Goal: Find specific page/section: Find specific page/section

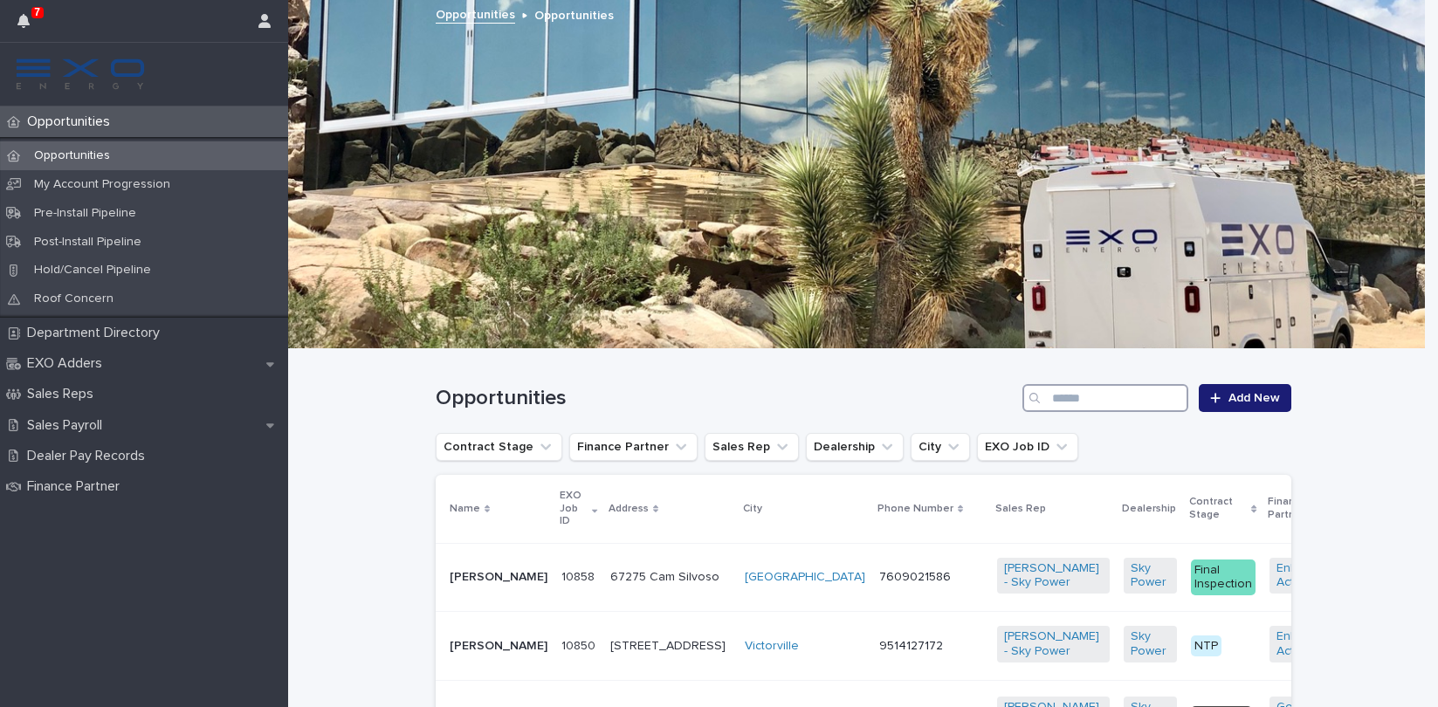
click at [1124, 392] on input "Search" at bounding box center [1106, 398] width 166 height 28
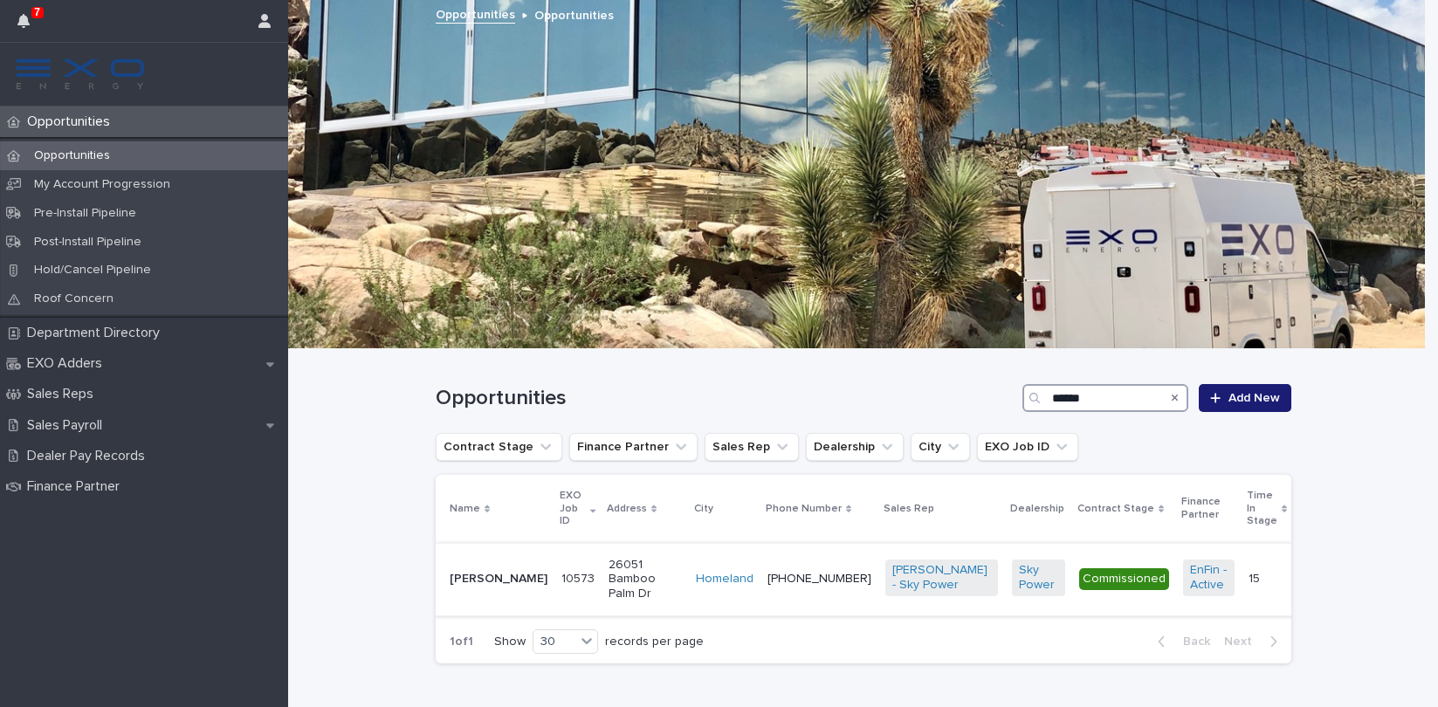
type input "******"
click at [471, 576] on p "Vickie Grover" at bounding box center [499, 579] width 98 height 15
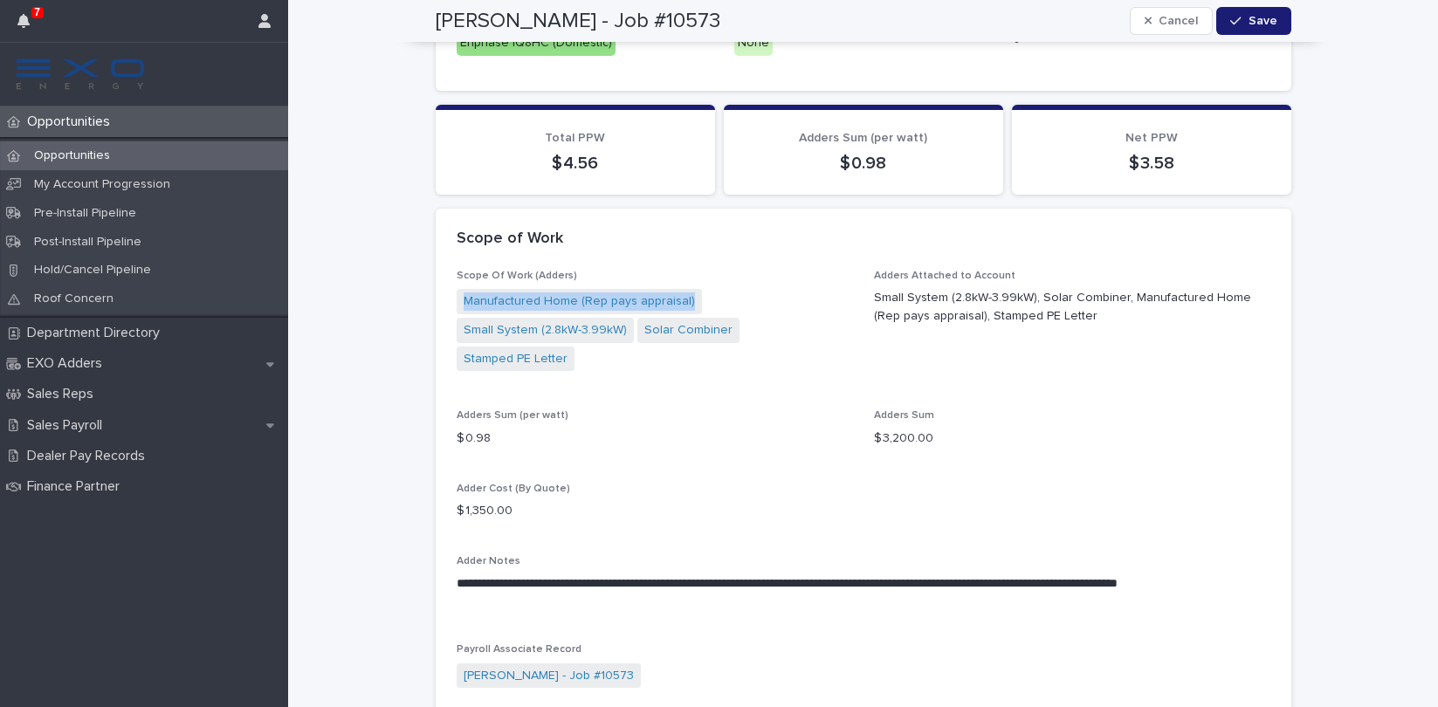
scroll to position [1389, 0]
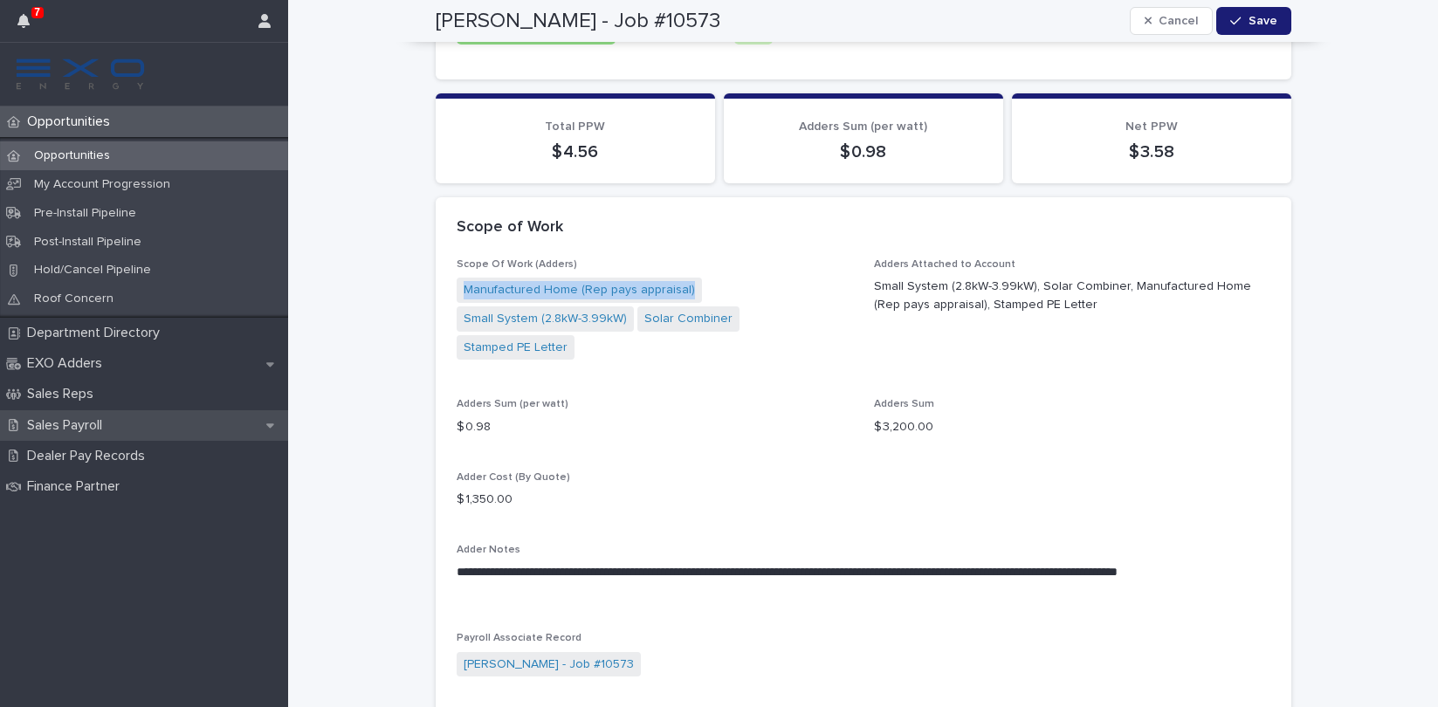
click at [90, 417] on p "Sales Payroll" at bounding box center [68, 425] width 96 height 17
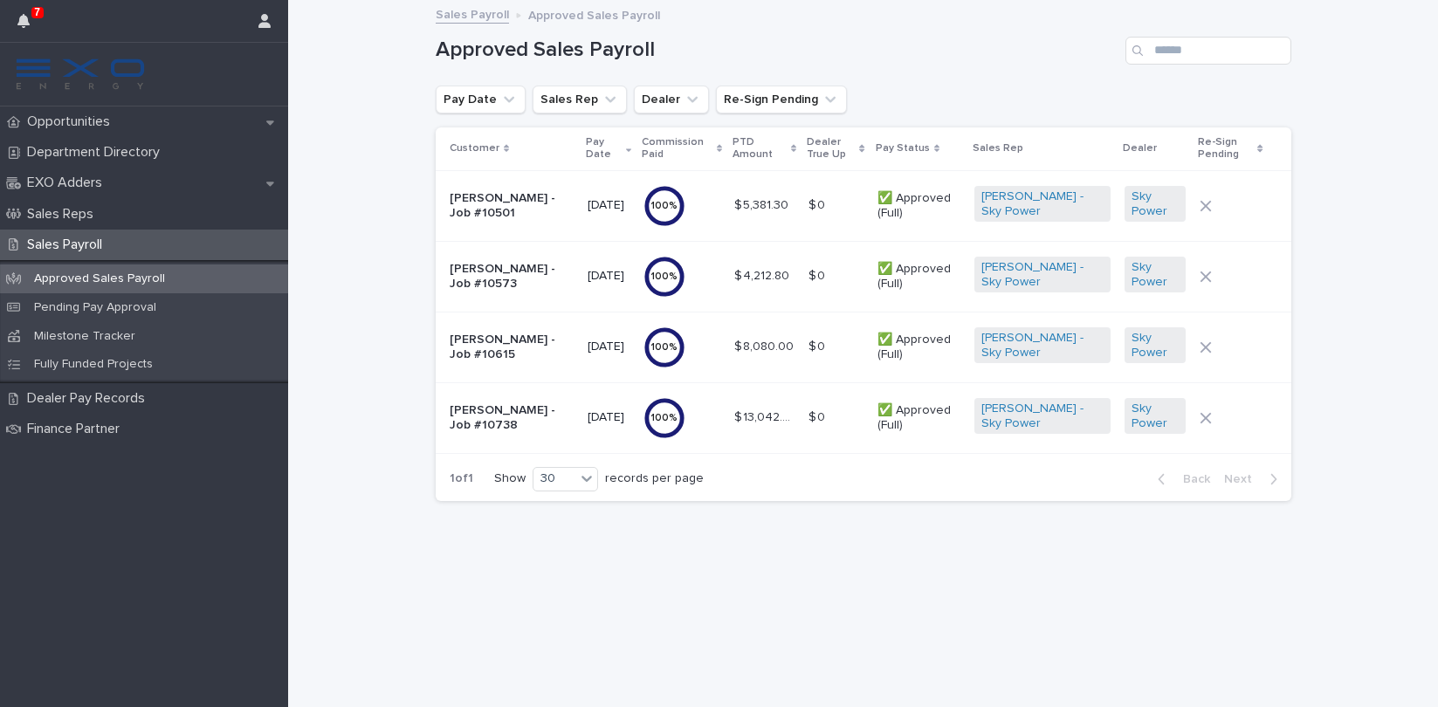
click at [514, 266] on p "Vickie Grover - Job #10573" at bounding box center [512, 277] width 125 height 30
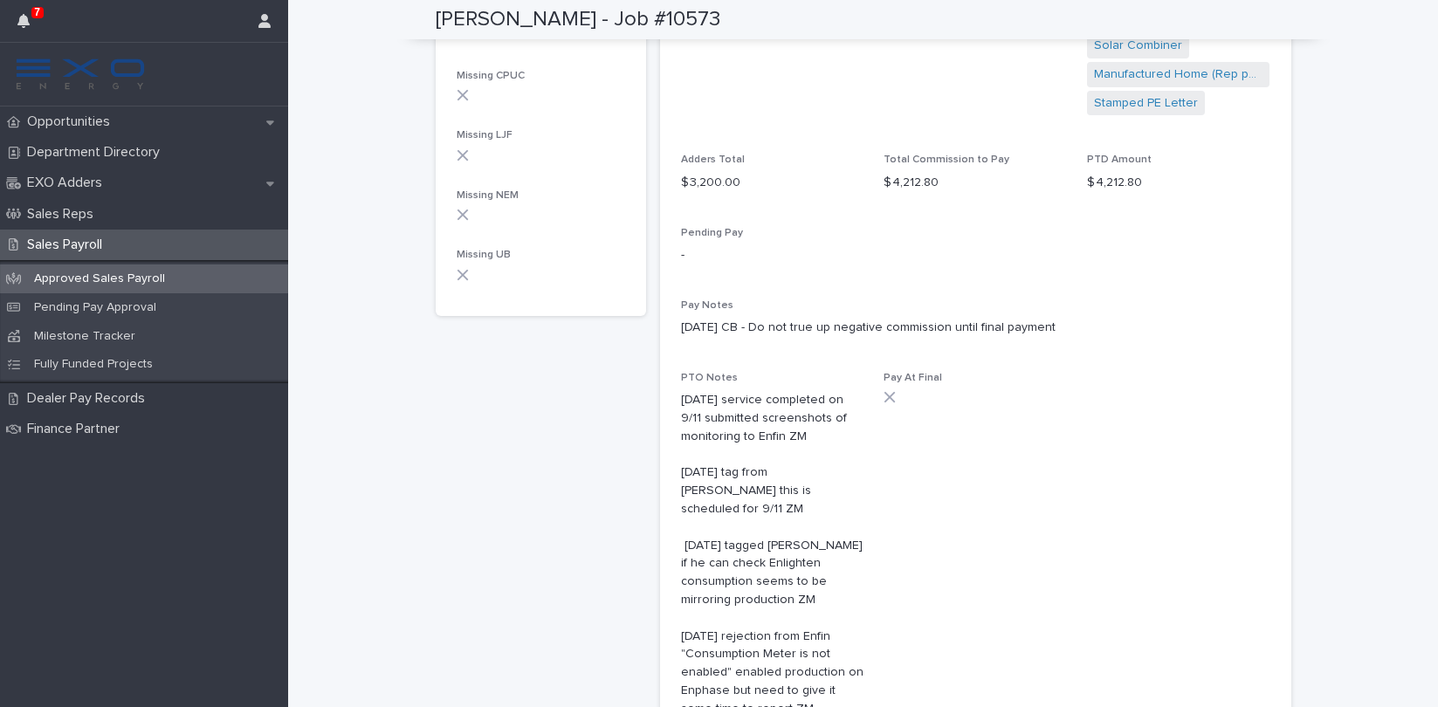
scroll to position [738, 0]
